Goal: Download file/media

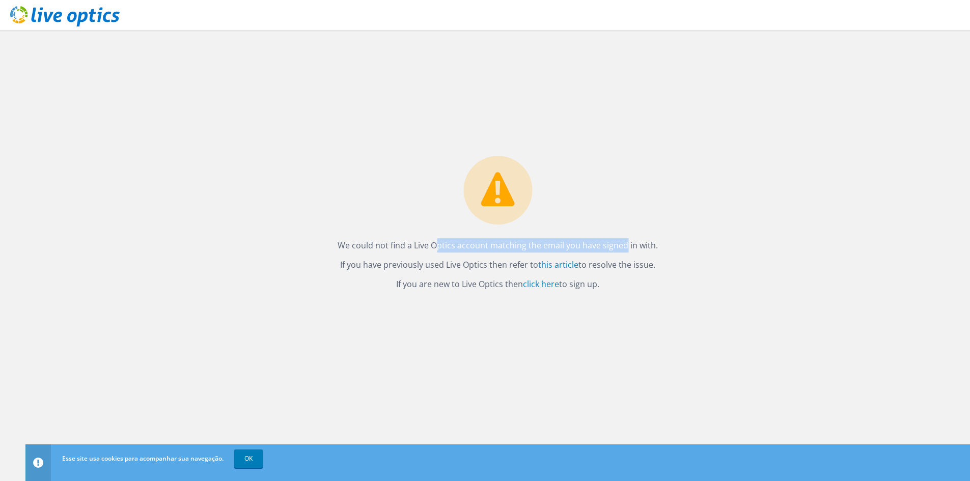
drag, startPoint x: 418, startPoint y: 243, endPoint x: 593, endPoint y: 247, distance: 175.2
click at [593, 247] on p "We could not find a Live Optics account matching the email you have signed in w…" at bounding box center [498, 245] width 320 height 14
click at [406, 256] on div "We could not find a Live Optics account matching the email you have signed in w…" at bounding box center [497, 226] width 341 height 141
click at [535, 284] on link "click here" at bounding box center [541, 284] width 36 height 11
click at [540, 285] on link "click here" at bounding box center [541, 284] width 36 height 11
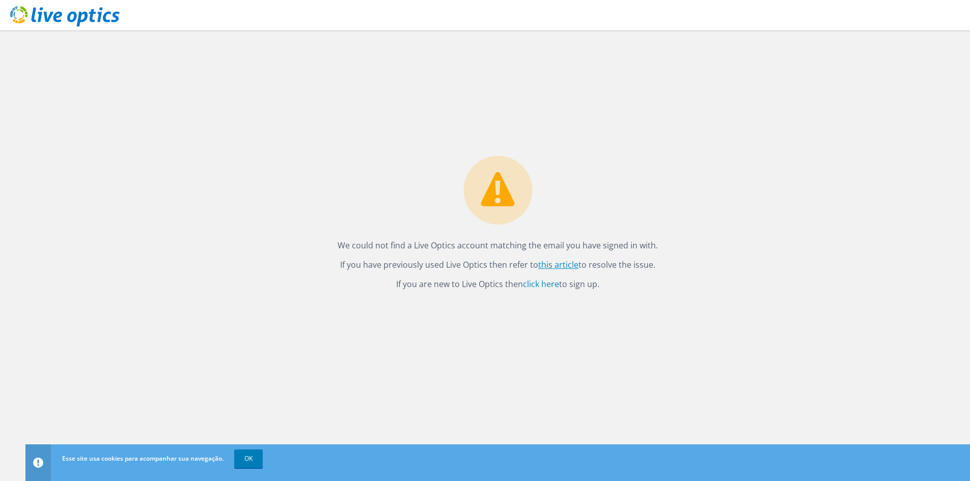
click at [565, 266] on link "this article" at bounding box center [558, 264] width 40 height 11
click at [247, 461] on link "OK" at bounding box center [248, 459] width 29 height 18
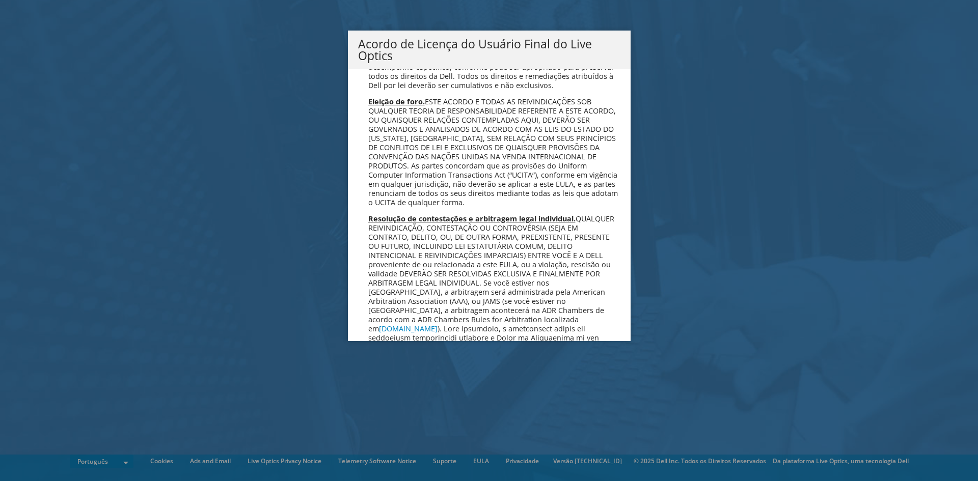
scroll to position [4071, 0]
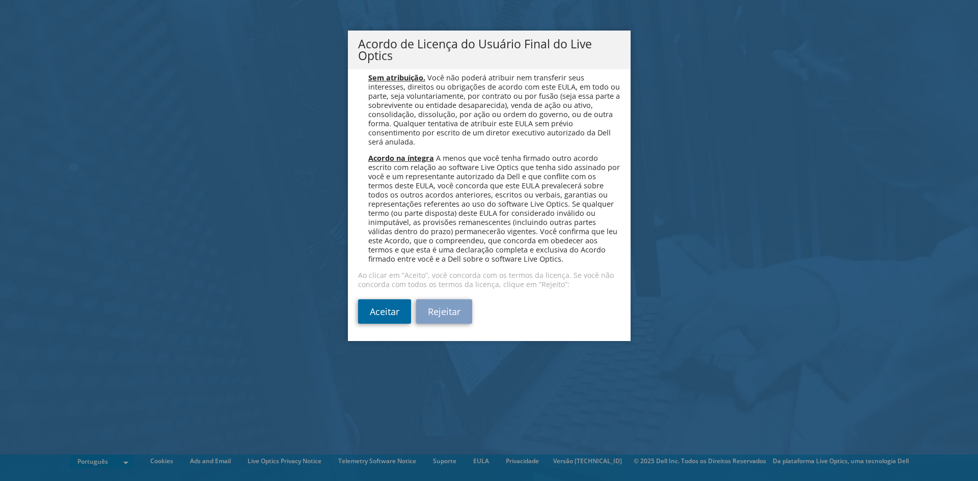
click at [379, 312] on link "Aceitar" at bounding box center [384, 311] width 53 height 24
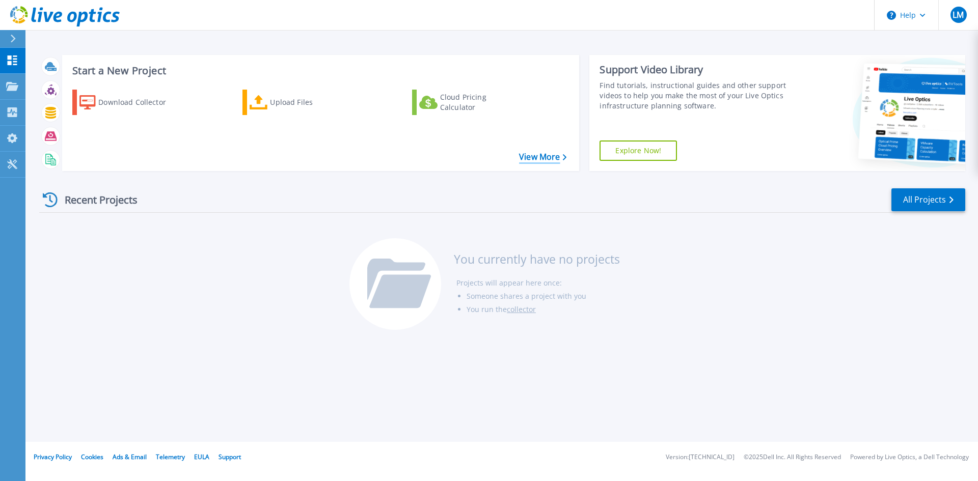
click at [552, 157] on link "View More" at bounding box center [542, 157] width 47 height 10
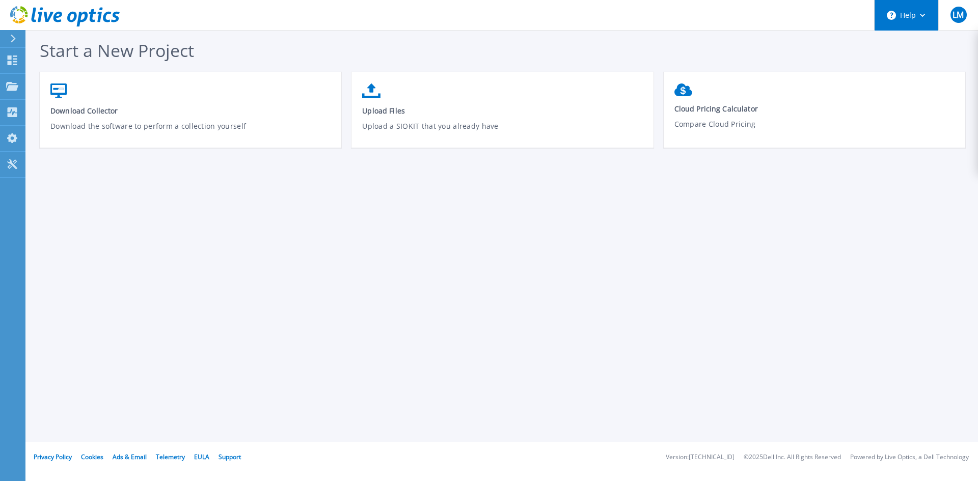
click at [923, 14] on icon at bounding box center [923, 16] width 6 height 4
click at [802, 39] on div "Start a New Project Download Collector Download the software to perform a colle…" at bounding box center [507, 99] width 935 height 120
click at [50, 113] on p "Collectors" at bounding box center [43, 113] width 34 height 26
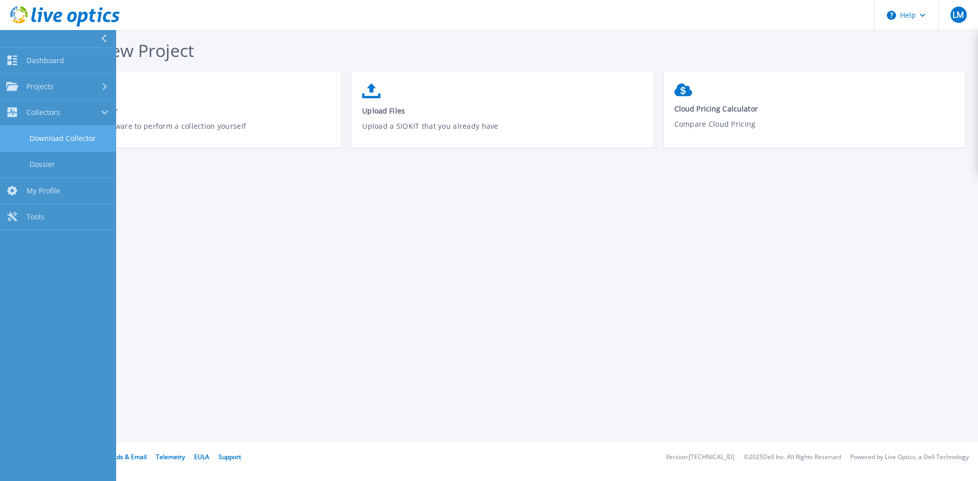
click at [51, 142] on link "Download Collector" at bounding box center [58, 139] width 116 height 26
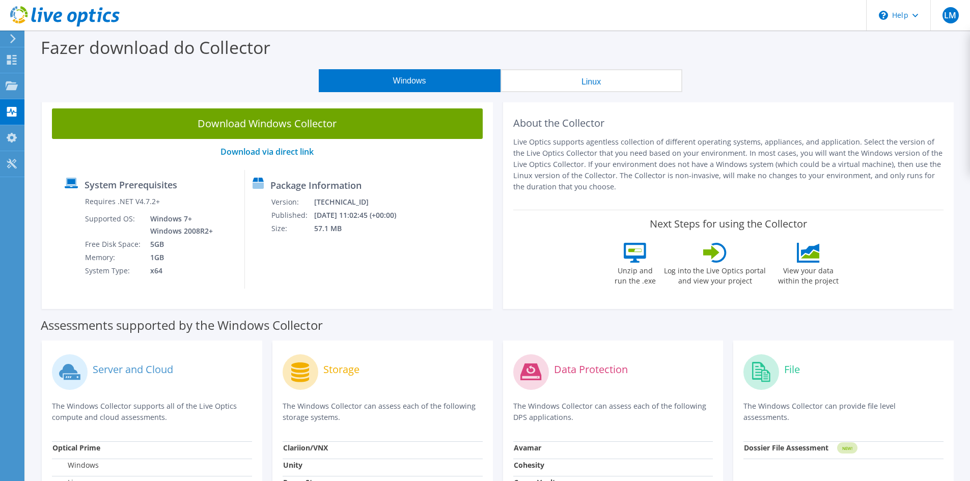
click at [574, 87] on button "Linux" at bounding box center [592, 80] width 182 height 23
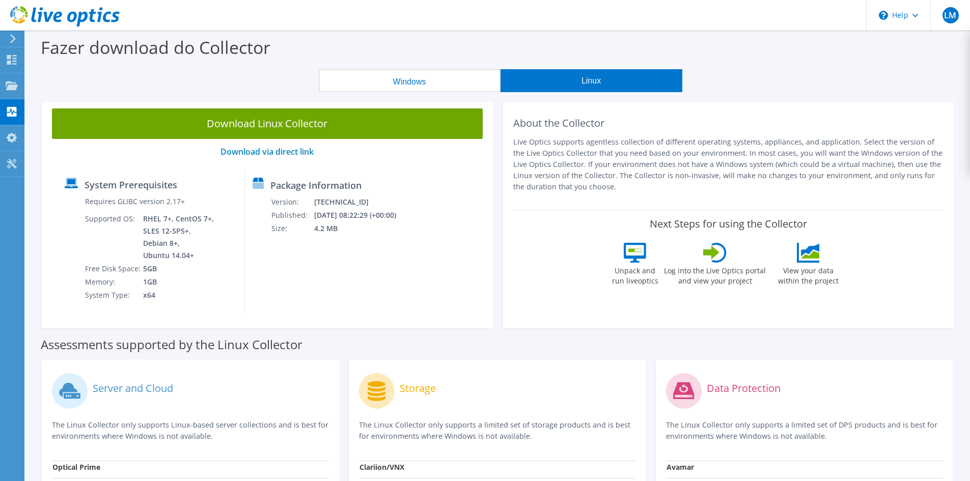
click at [404, 82] on button "Windows" at bounding box center [410, 80] width 182 height 23
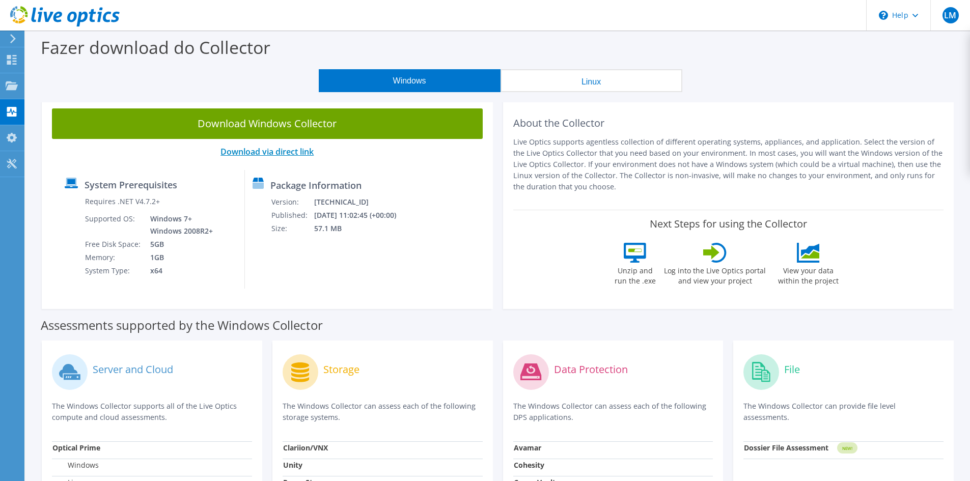
click at [273, 147] on link "Download via direct link" at bounding box center [266, 151] width 93 height 11
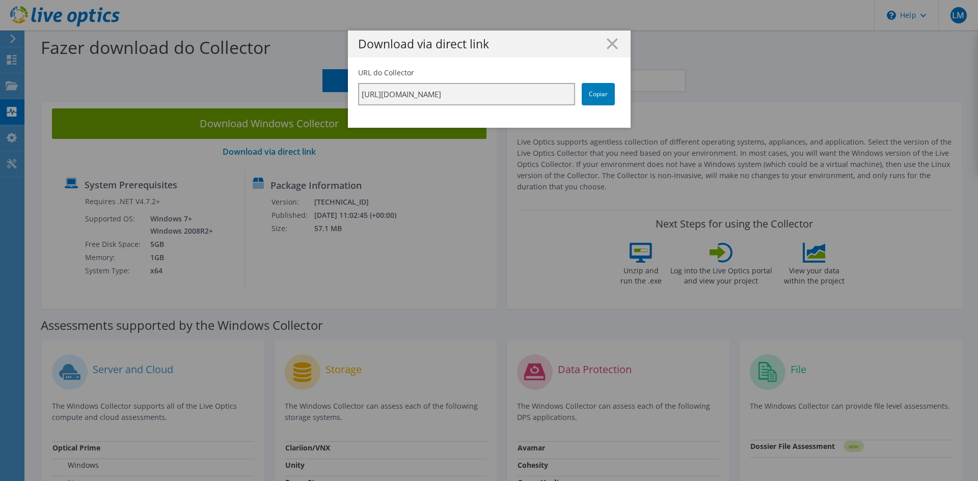
click at [499, 93] on input "https://app.liveoptics.com/collector/direct?request=4d0fc212-e8ee-4672-a107-433…" at bounding box center [466, 94] width 217 height 22
click at [591, 93] on link "Copiar" at bounding box center [598, 94] width 33 height 22
click at [592, 93] on link "Copiar" at bounding box center [598, 94] width 33 height 22
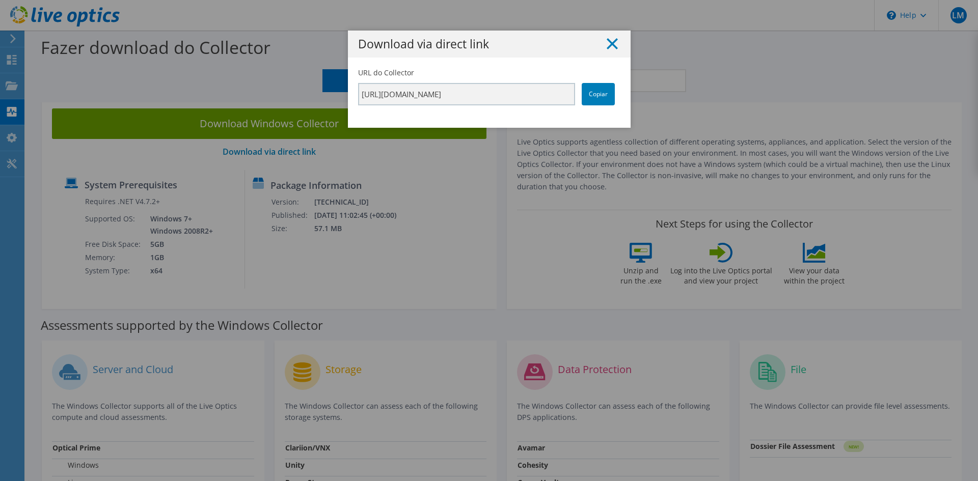
click at [610, 41] on line at bounding box center [612, 44] width 10 height 10
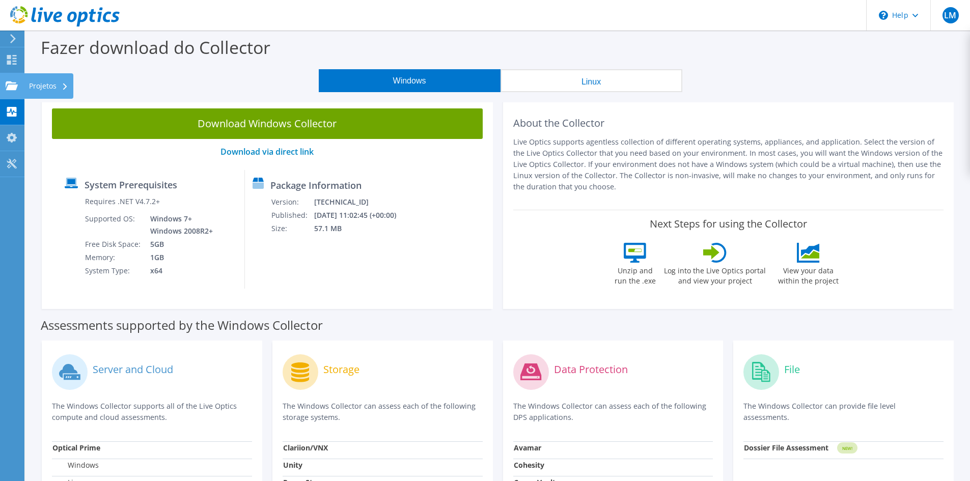
click at [31, 88] on div "Projetos" at bounding box center [48, 85] width 49 height 25
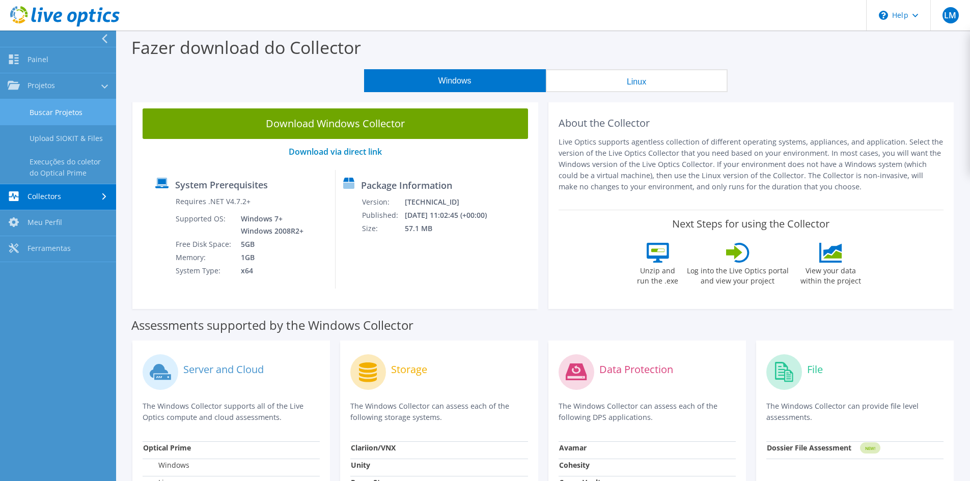
click at [66, 108] on link "Buscar Projetos" at bounding box center [58, 112] width 116 height 26
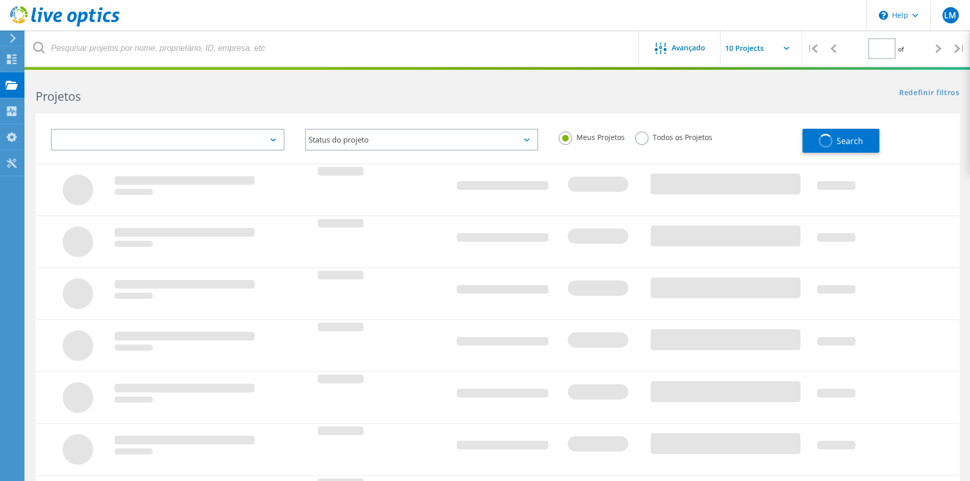
type input "1"
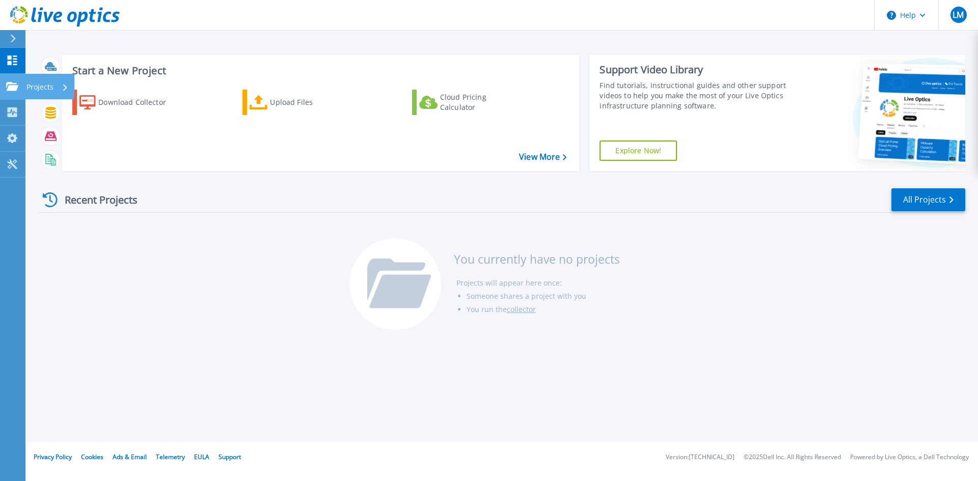
click at [42, 91] on p "Projects" at bounding box center [39, 87] width 27 height 26
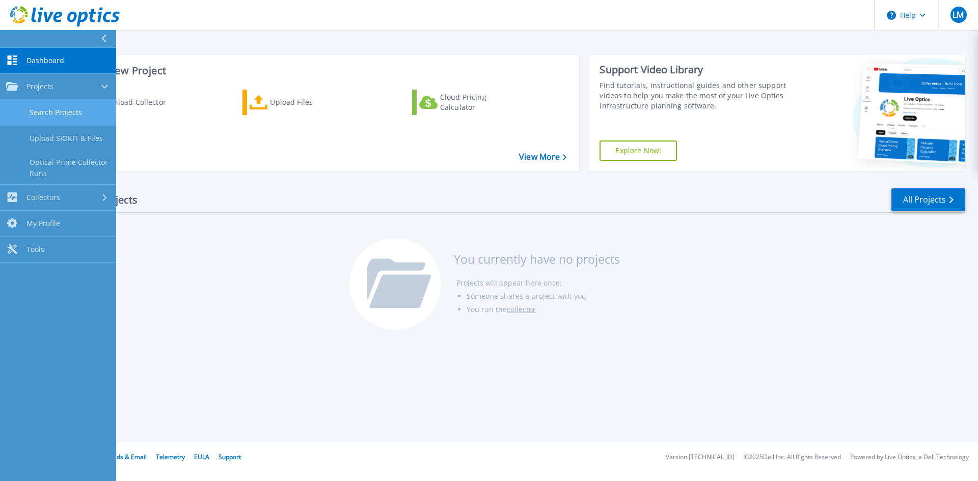
click at [54, 110] on link "Search Projects" at bounding box center [58, 113] width 116 height 26
